Goal: Information Seeking & Learning: Check status

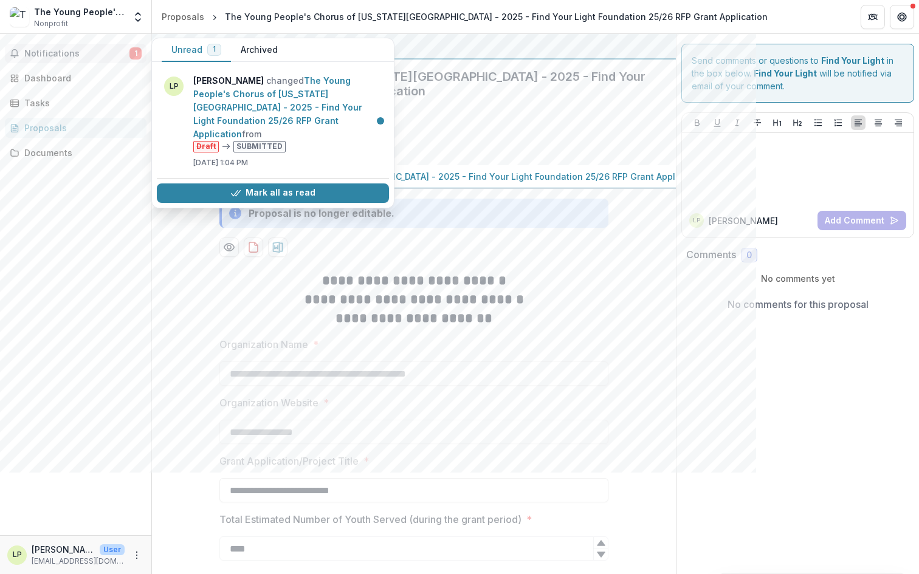
scroll to position [17, 0]
click at [53, 52] on span "Notifications" at bounding box center [76, 54] width 105 height 10
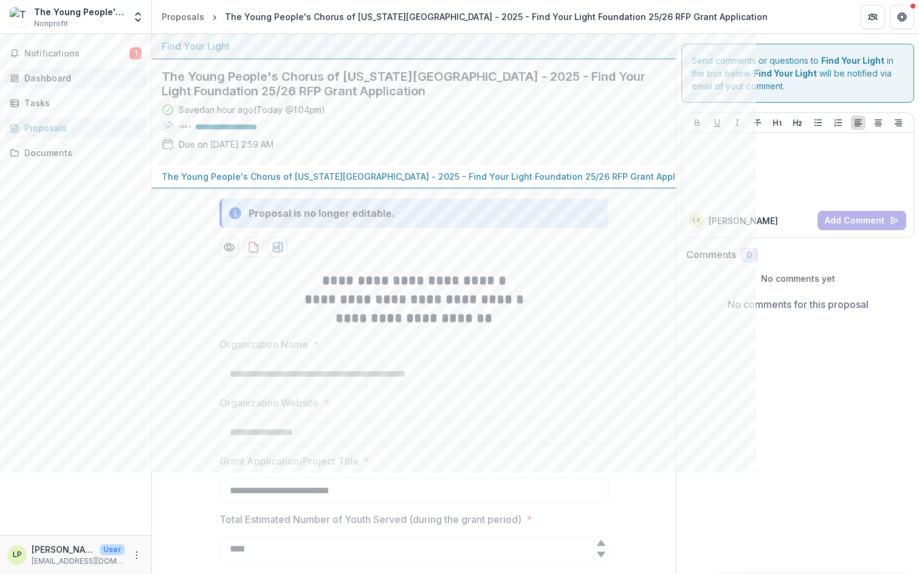
click at [54, 72] on div "Dashboard" at bounding box center [80, 78] width 112 height 13
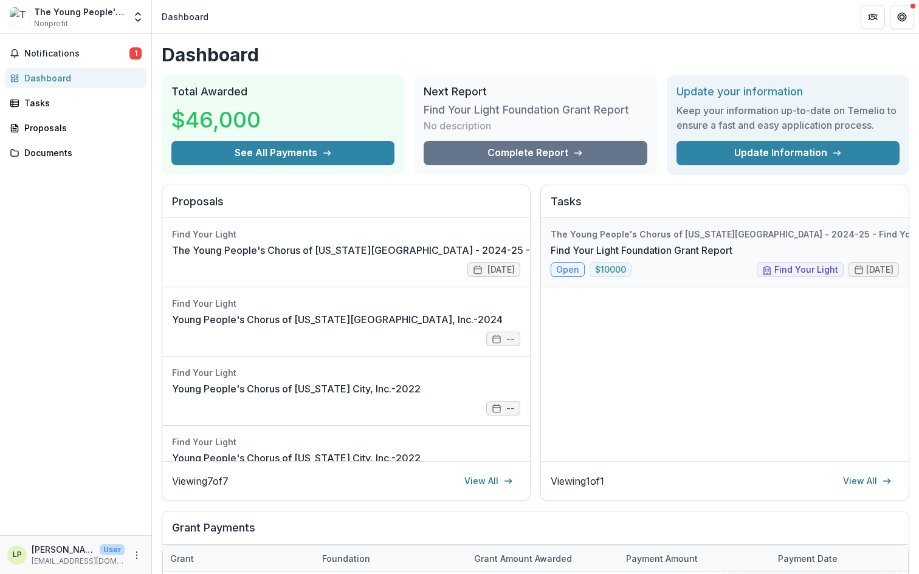
click at [557, 258] on link "Find Your Light Foundation Grant Report" at bounding box center [642, 250] width 182 height 15
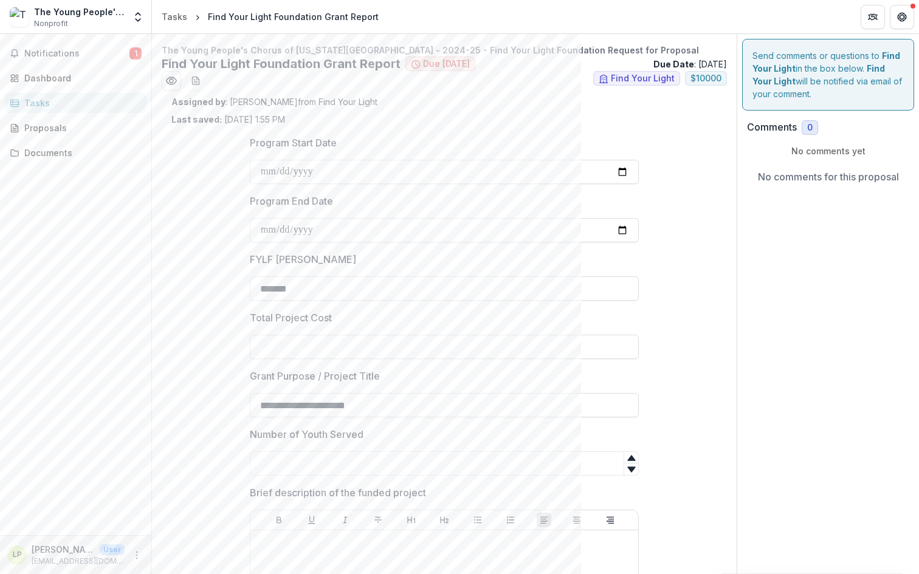
click at [329, 100] on p "Assigned by : [PERSON_NAME] from Find Your Light" at bounding box center [444, 101] width 546 height 13
click at [77, 55] on span "Notifications" at bounding box center [76, 54] width 105 height 10
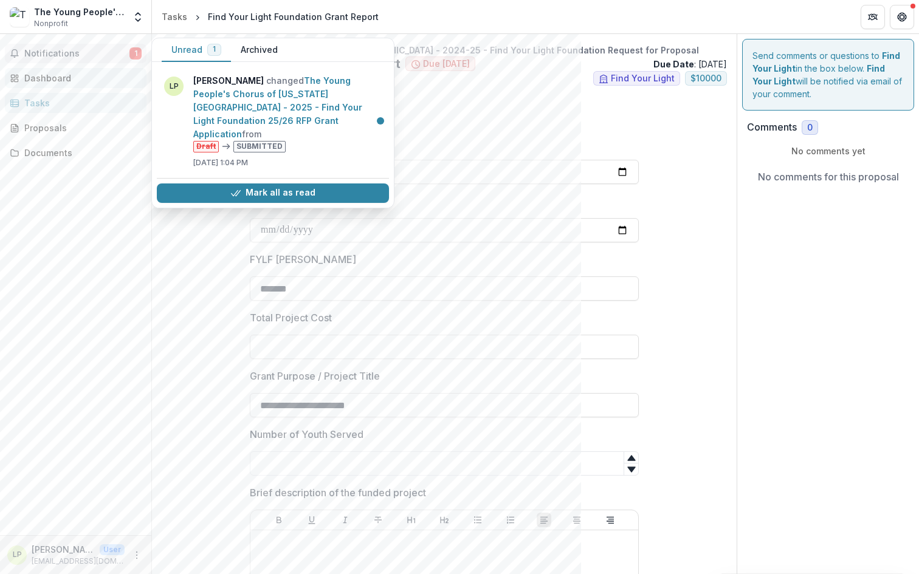
click at [55, 75] on div "Dashboard" at bounding box center [80, 78] width 112 height 13
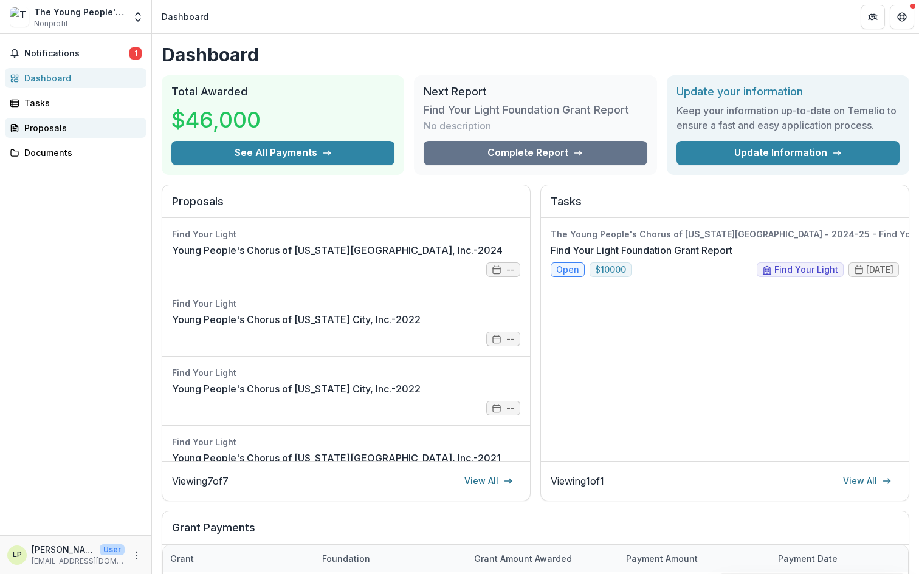
click at [63, 133] on div "Proposals" at bounding box center [80, 128] width 112 height 13
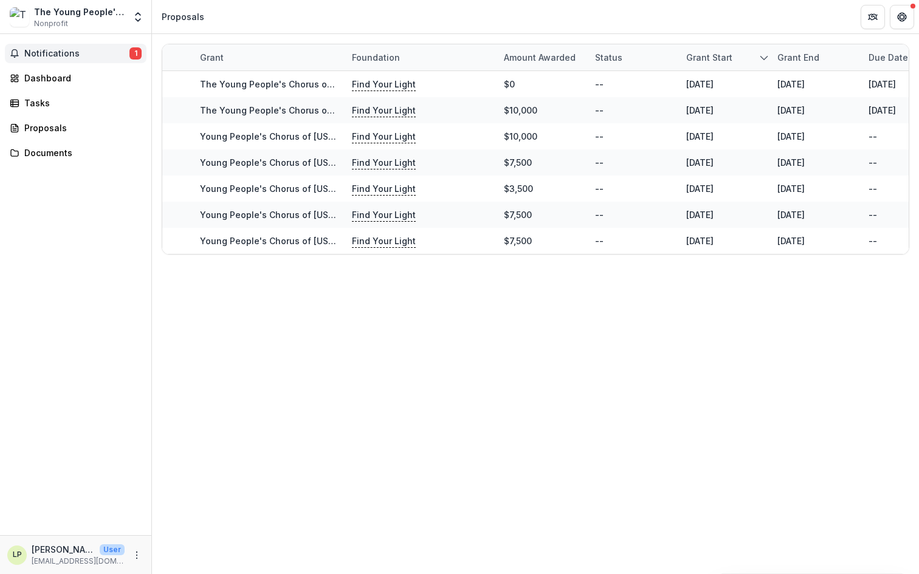
click at [44, 58] on span "Notifications" at bounding box center [76, 54] width 105 height 10
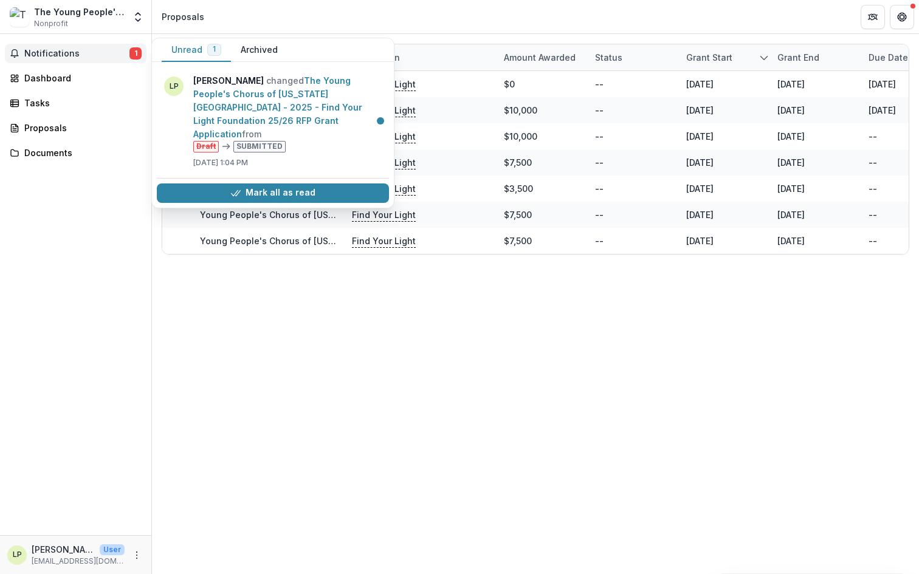
click at [198, 56] on button "Unread 1" at bounding box center [196, 50] width 69 height 24
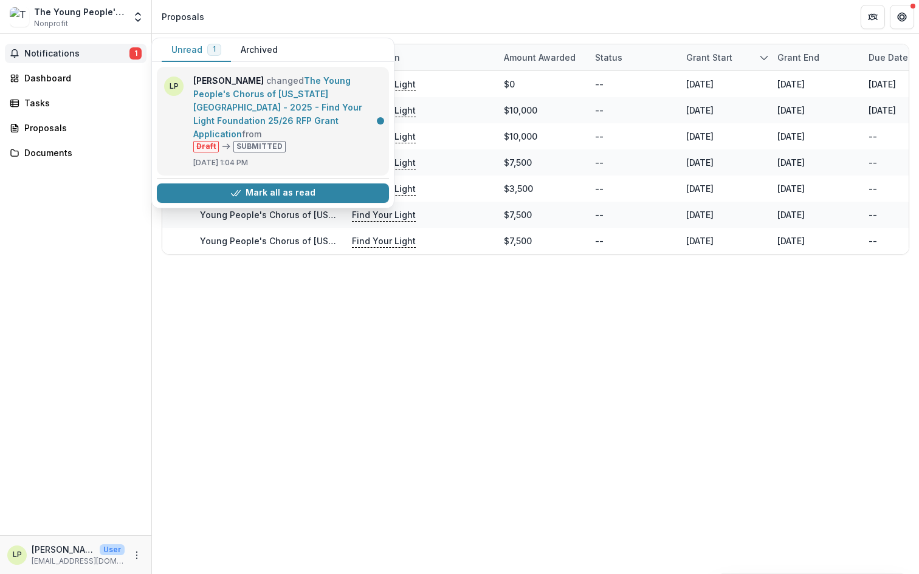
click at [253, 104] on link "The Young People's Chorus of [US_STATE][GEOGRAPHIC_DATA] - 2025 - Find Your Lig…" at bounding box center [277, 107] width 169 height 64
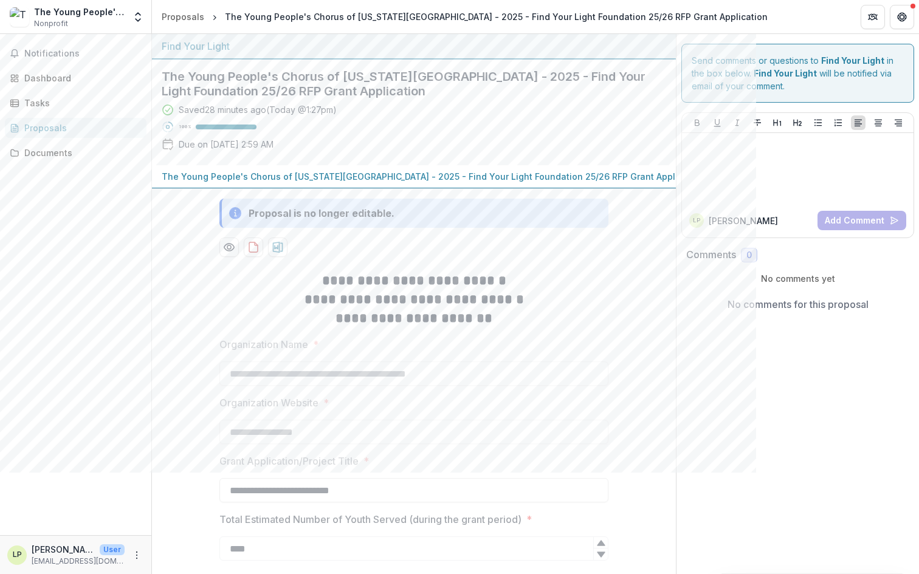
click at [325, 275] on h2 "**********" at bounding box center [413, 281] width 389 height 19
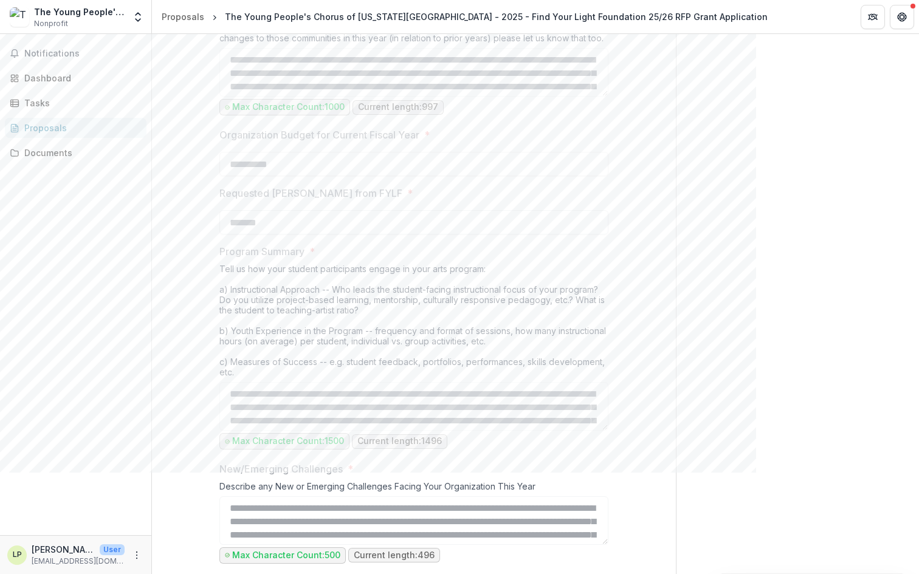
scroll to position [900, 0]
